Goal: Task Accomplishment & Management: Use online tool/utility

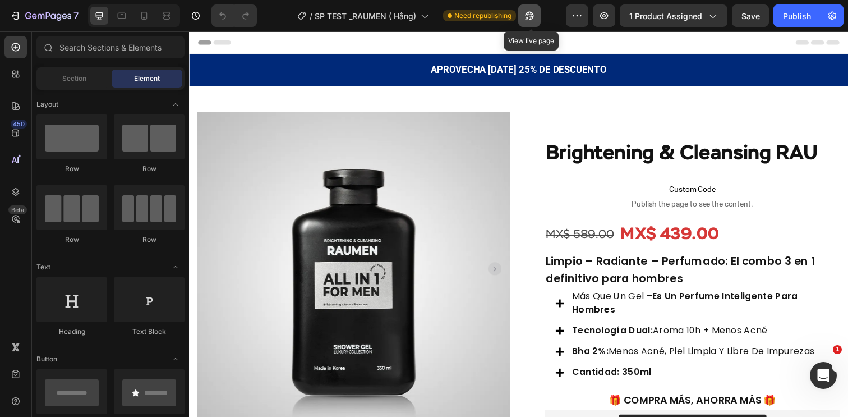
click at [532, 19] on icon "button" at bounding box center [529, 16] width 8 height 8
click at [532, 15] on icon "button" at bounding box center [529, 16] width 8 height 8
click at [529, 22] on button "button" at bounding box center [529, 15] width 22 height 22
click at [793, 21] on div "Publish" at bounding box center [797, 16] width 28 height 12
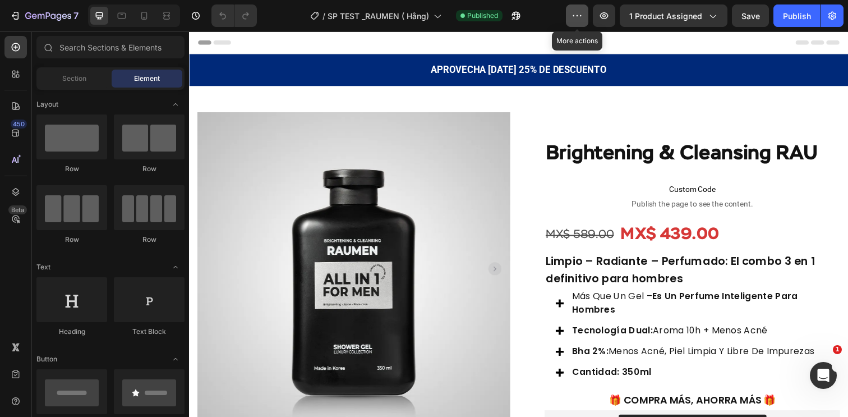
click at [581, 16] on icon "button" at bounding box center [576, 15] width 11 height 11
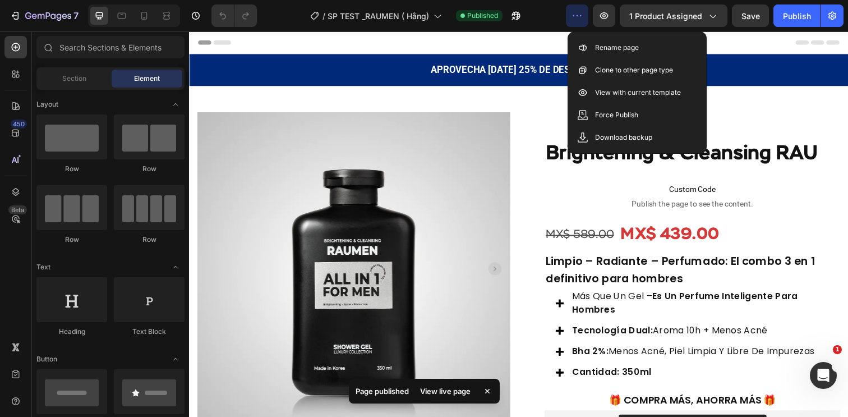
click at [581, 16] on icon "button" at bounding box center [576, 15] width 11 height 11
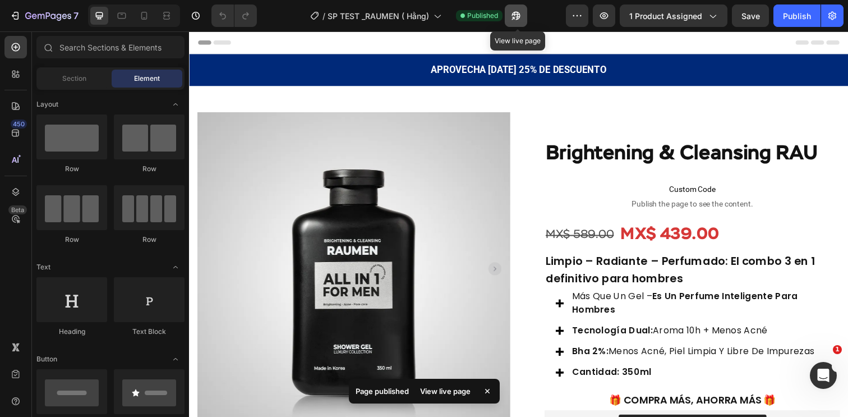
click at [521, 16] on icon "button" at bounding box center [515, 15] width 11 height 11
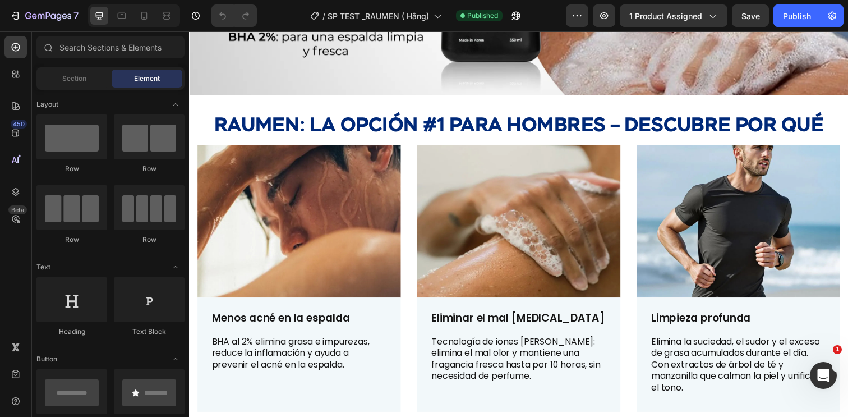
scroll to position [205, 0]
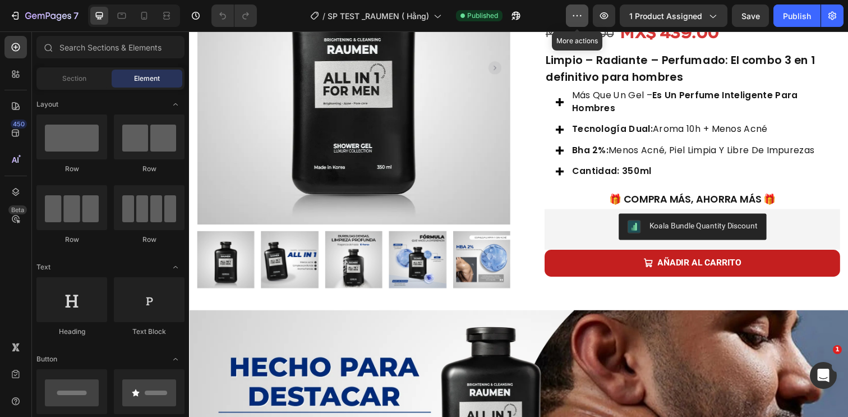
click at [583, 8] on button "button" at bounding box center [577, 15] width 22 height 22
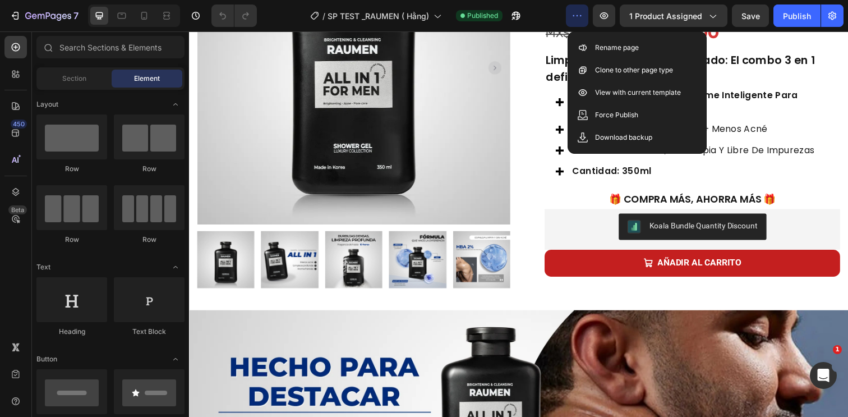
click at [542, 11] on div "/ SP TEST _RAUMEN ( Hằng) Published" at bounding box center [416, 15] width 300 height 22
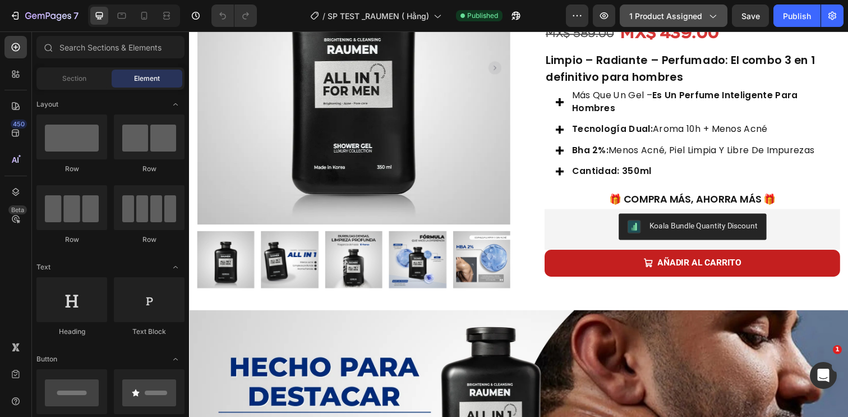
click at [662, 11] on span "1 product assigned" at bounding box center [665, 16] width 73 height 12
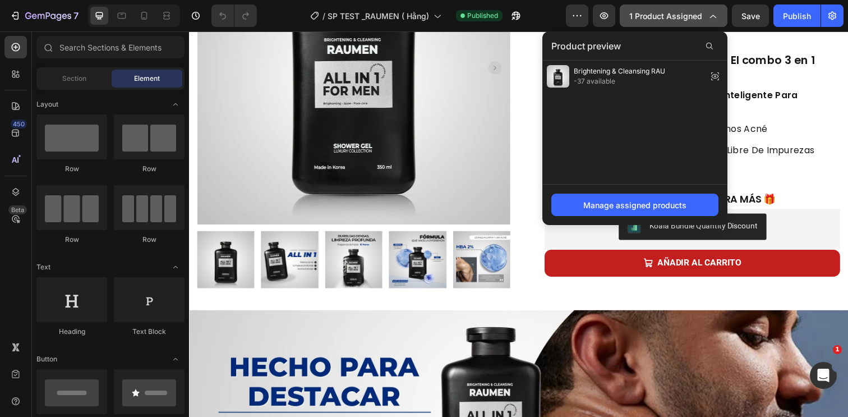
click at [662, 11] on span "1 product assigned" at bounding box center [665, 16] width 73 height 12
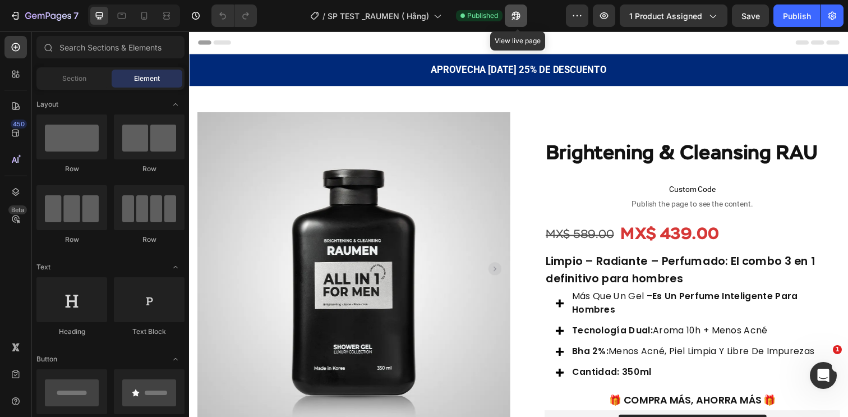
click at [515, 16] on icon "button" at bounding box center [515, 15] width 11 height 11
